Goal: Transaction & Acquisition: Purchase product/service

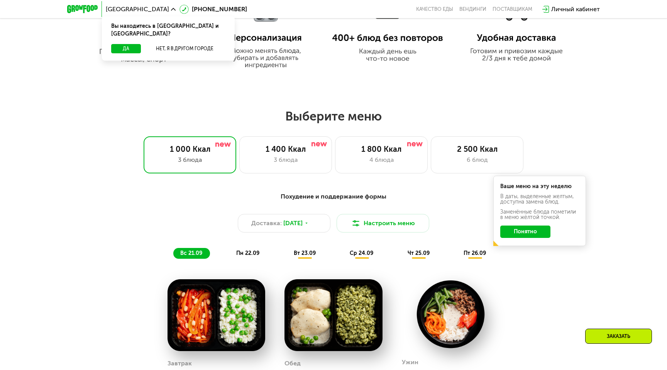
scroll to position [483, 0]
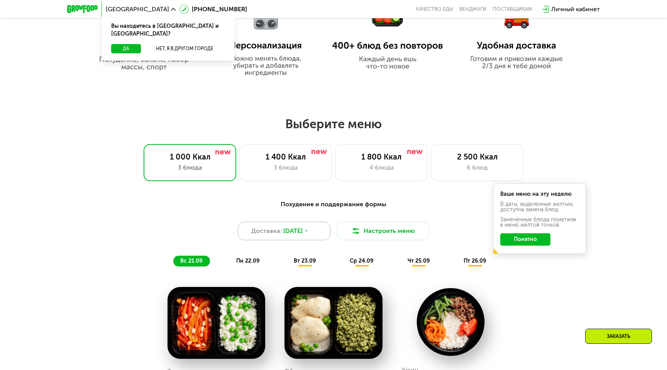
click at [302, 232] on span "[DATE]" at bounding box center [292, 230] width 19 height 9
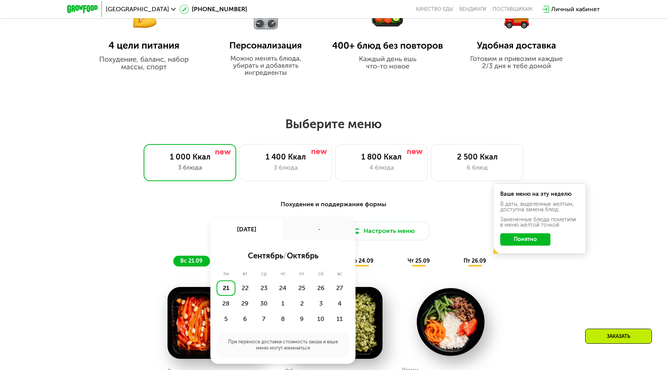
click at [201, 231] on div "Доставка: [DATE] сен, вс - сентябрь / октябрь пн вт ср чт пт сб вс 21 22 23 24 …" at bounding box center [333, 230] width 457 height 19
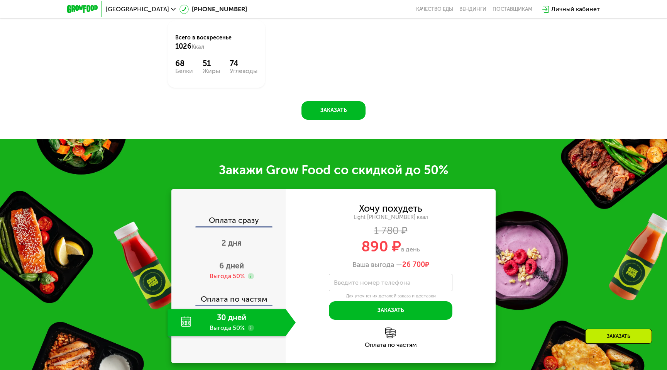
scroll to position [896, 0]
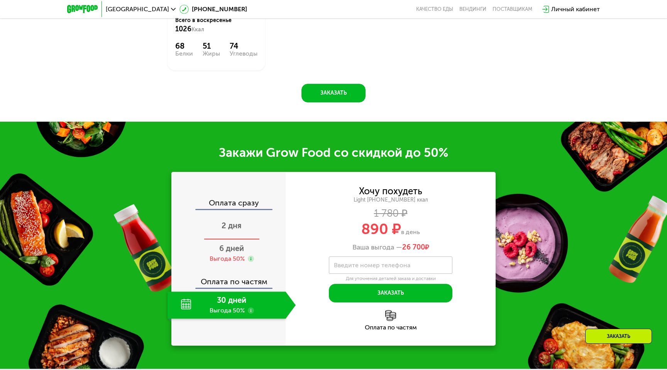
click at [228, 220] on div "2 дня" at bounding box center [231, 226] width 128 height 27
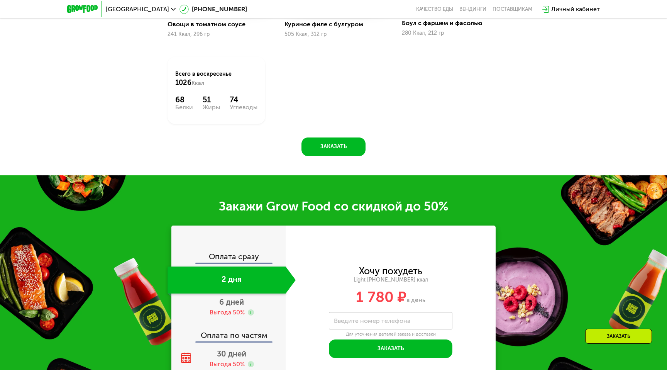
scroll to position [844, 0]
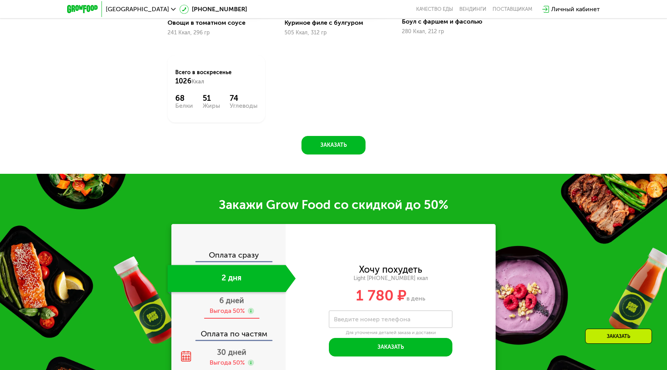
click at [230, 311] on div "Выгода 50%" at bounding box center [226, 310] width 35 height 8
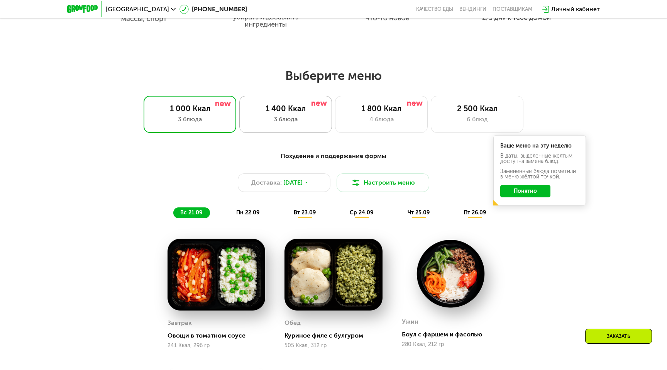
scroll to position [514, 0]
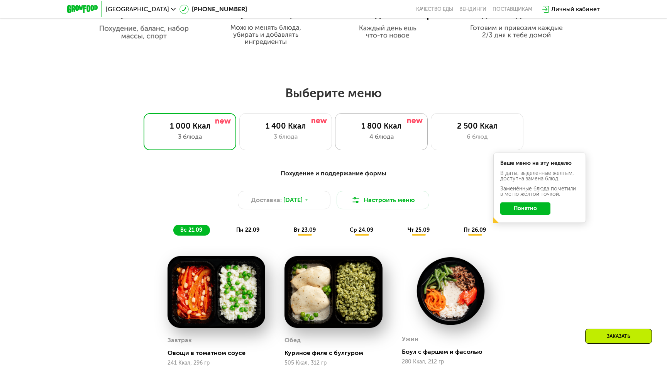
click at [352, 141] on div "4 блюда" at bounding box center [381, 136] width 76 height 9
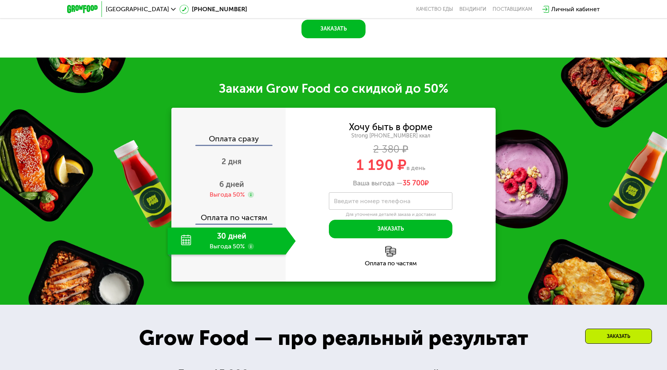
scroll to position [936, 0]
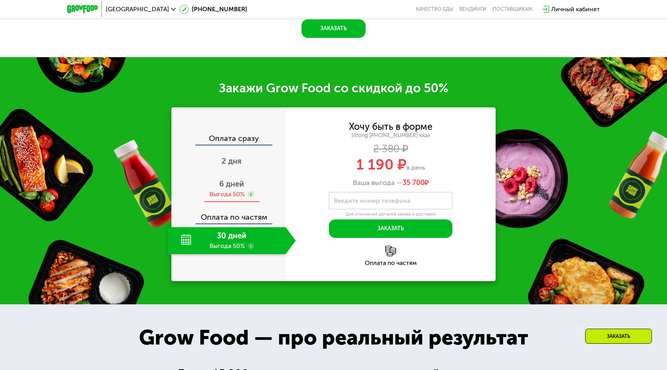
click at [228, 198] on div "Выгода 50%" at bounding box center [226, 194] width 35 height 8
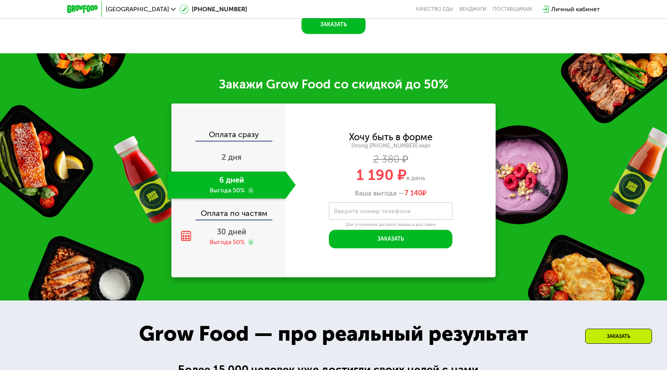
scroll to position [938, 0]
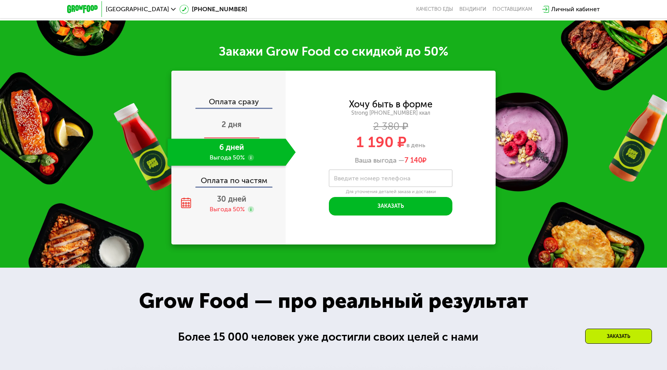
click at [240, 129] on span "2 дня" at bounding box center [231, 124] width 20 height 9
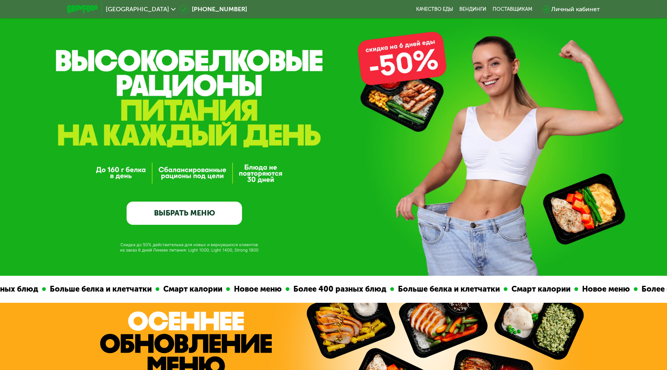
scroll to position [31, 0]
